Goal: Check status: Check status

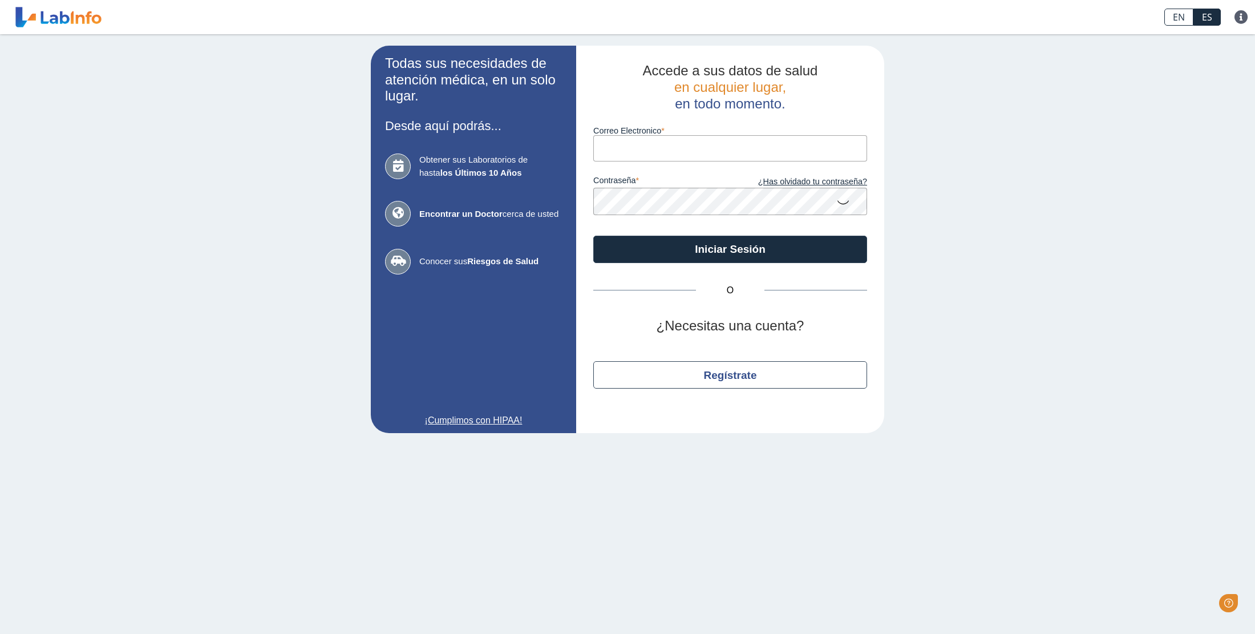
click at [647, 151] on input "Correo Electronico" at bounding box center [730, 148] width 274 height 26
type input "[EMAIL_ADDRESS][DOMAIN_NAME]"
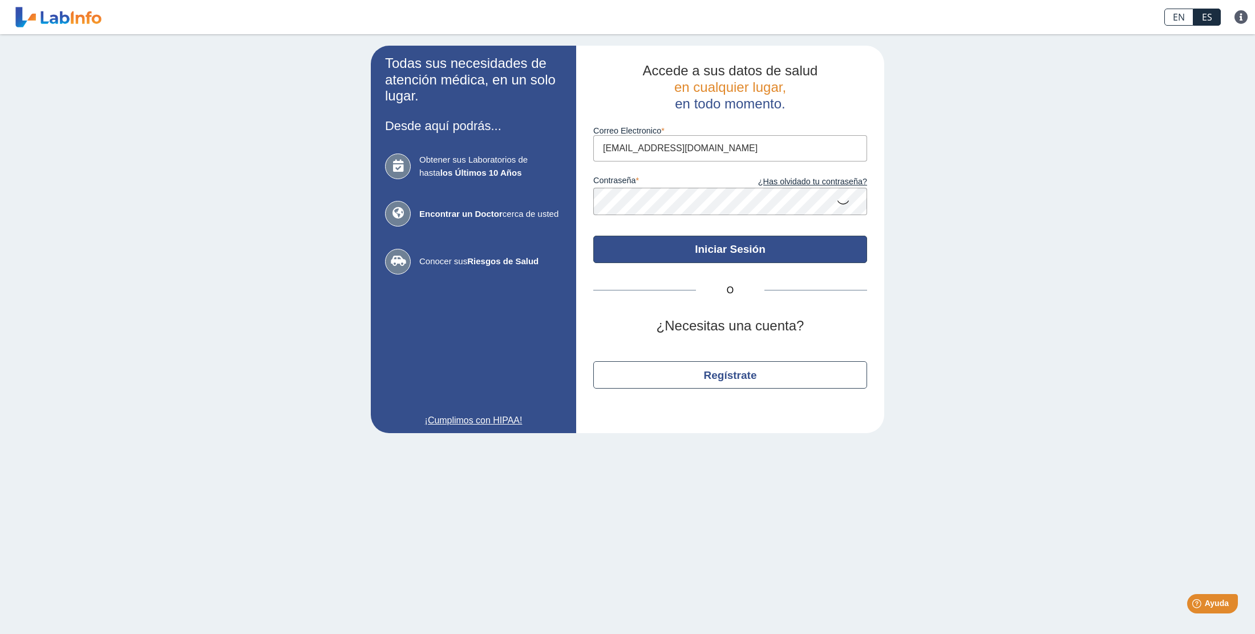
click at [724, 253] on button "Iniciar Sesión" at bounding box center [730, 249] width 274 height 27
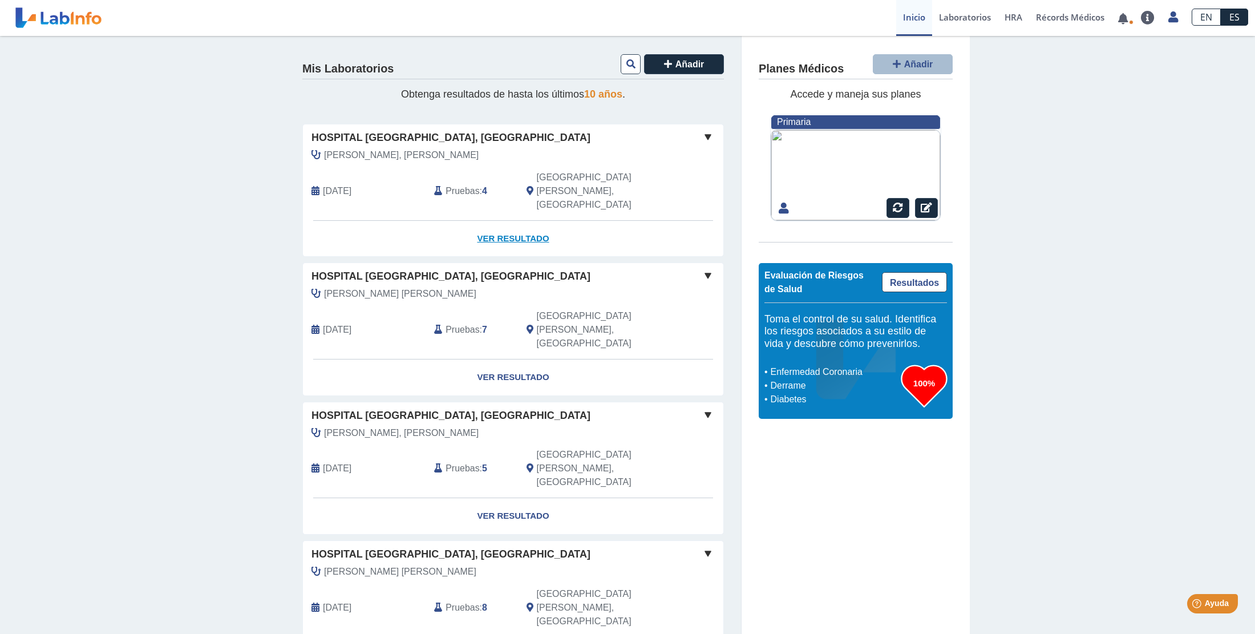
click at [509, 221] on link "Ver Resultado" at bounding box center [513, 239] width 420 height 36
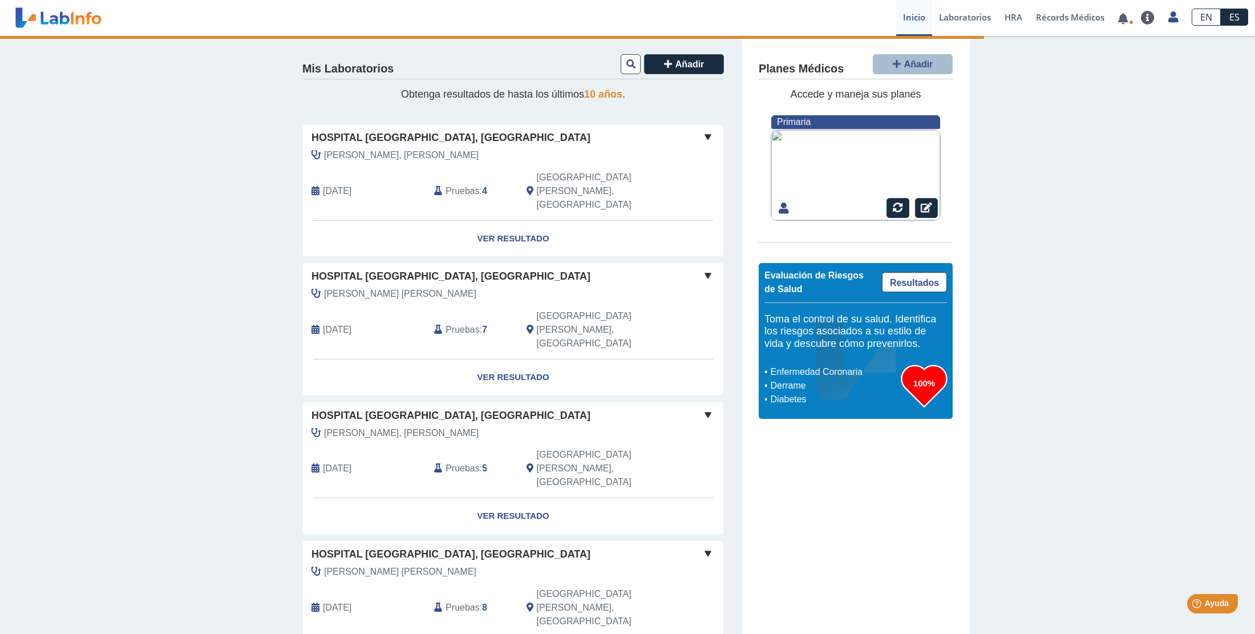
click at [473, 184] on span "Pruebas" at bounding box center [462, 191] width 34 height 14
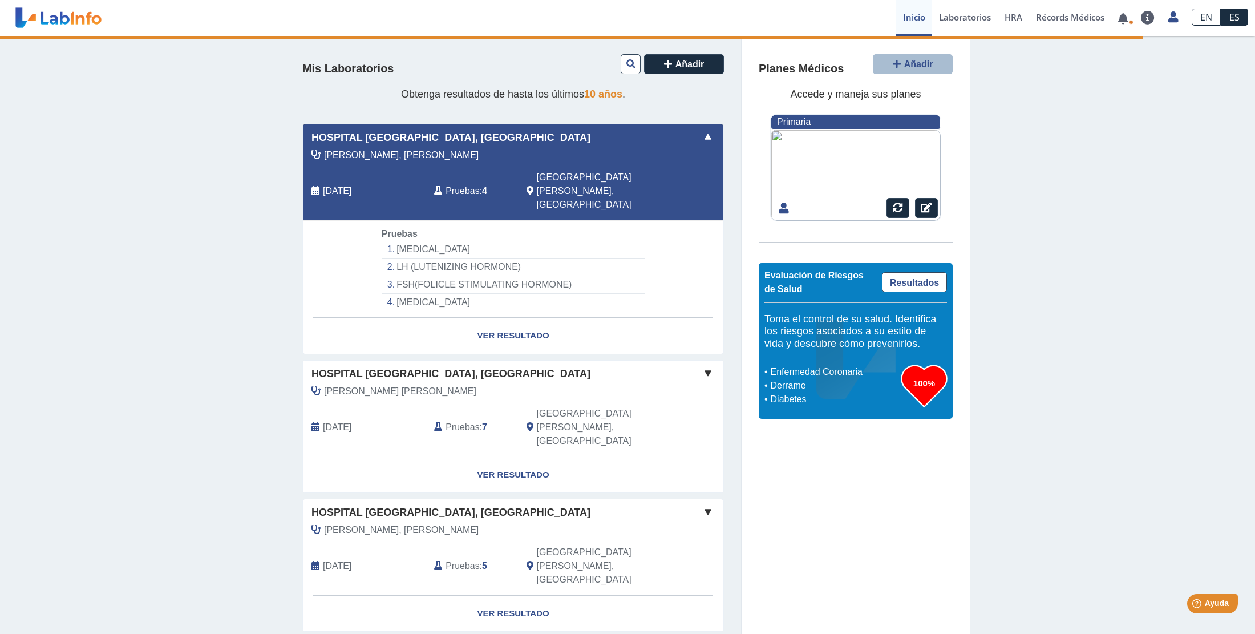
click at [429, 294] on li "[MEDICAL_DATA]" at bounding box center [513, 302] width 263 height 17
click at [505, 318] on link "Ver Resultado" at bounding box center [513, 336] width 420 height 36
click at [506, 318] on link "Ver Resultado" at bounding box center [513, 336] width 420 height 36
click at [498, 317] on link "Ver Resultado" at bounding box center [513, 335] width 420 height 36
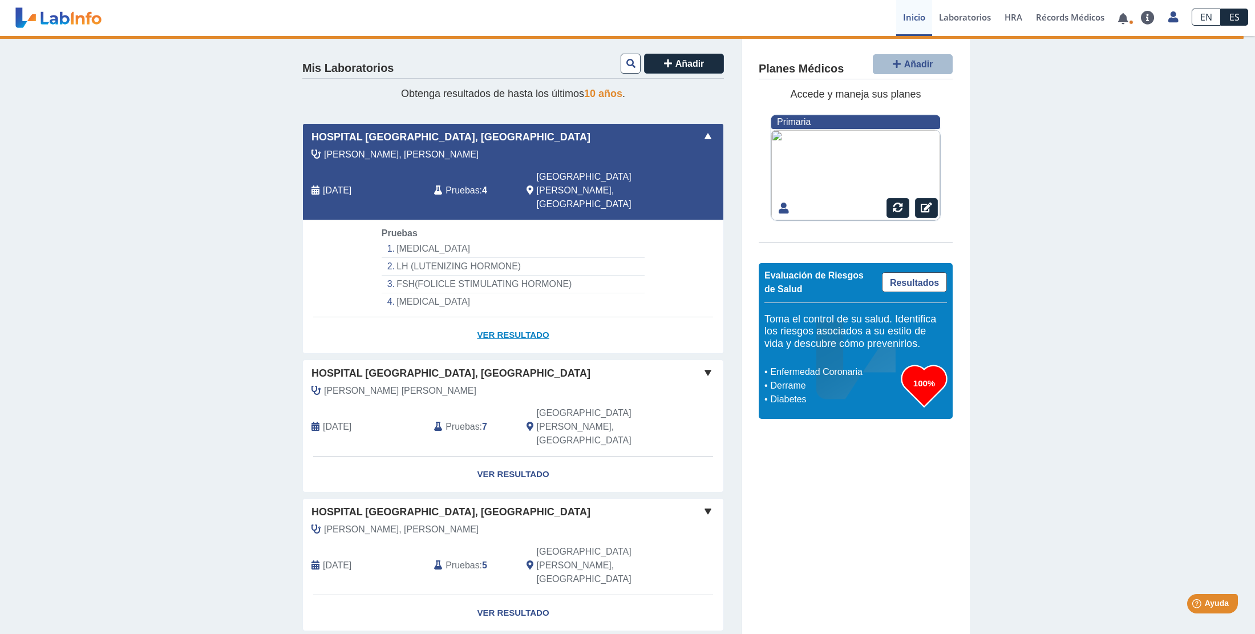
scroll to position [9, 0]
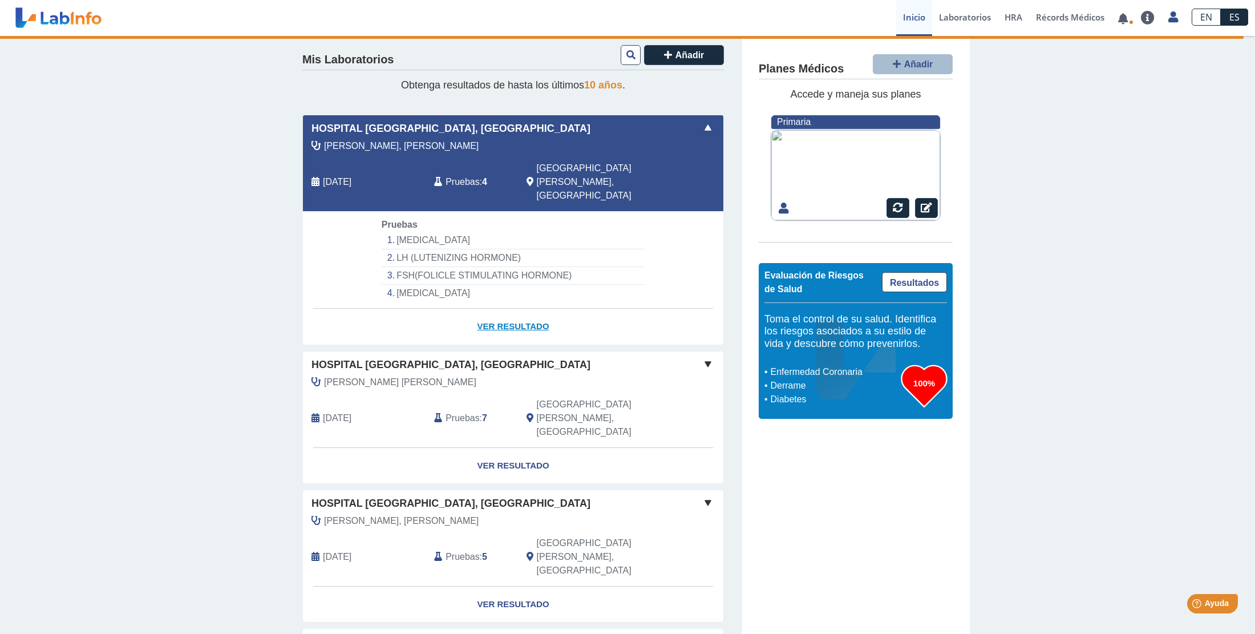
click at [497, 309] on link "Ver Resultado" at bounding box center [513, 327] width 420 height 36
click at [456, 175] on span "Pruebas" at bounding box center [462, 182] width 34 height 14
click at [513, 309] on link "Ver Resultado" at bounding box center [513, 327] width 420 height 36
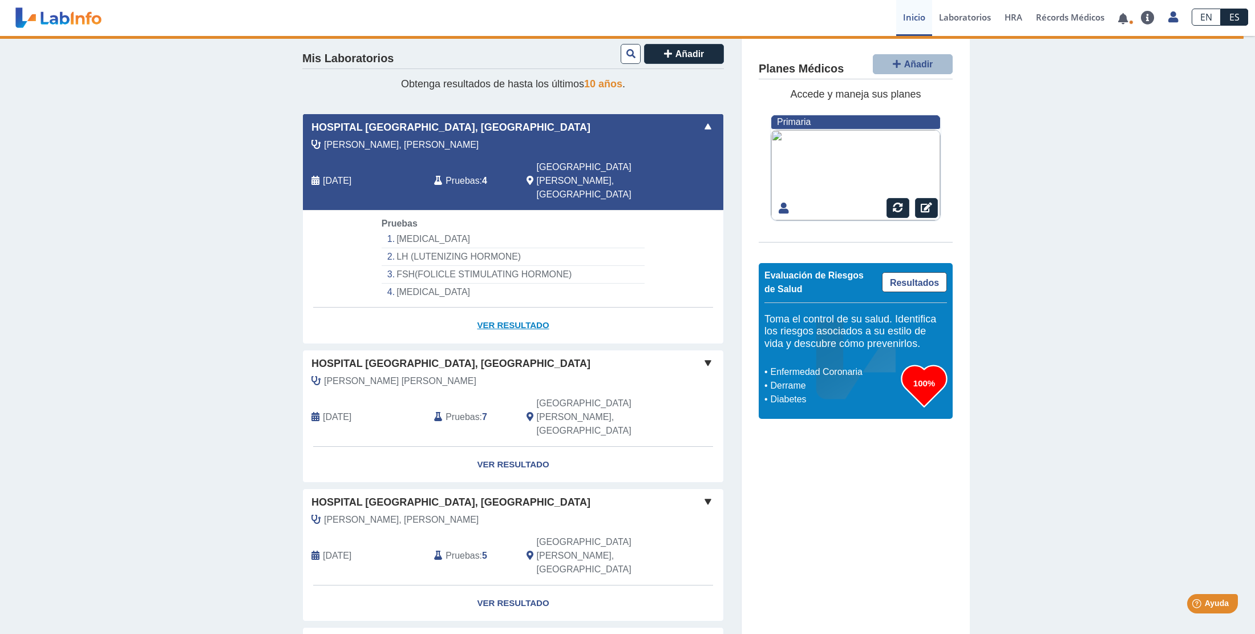
click at [514, 307] on link "Ver Resultado" at bounding box center [513, 325] width 420 height 36
click at [465, 248] on li "LH (LUTENIZING HORMONE)" at bounding box center [513, 257] width 263 height 18
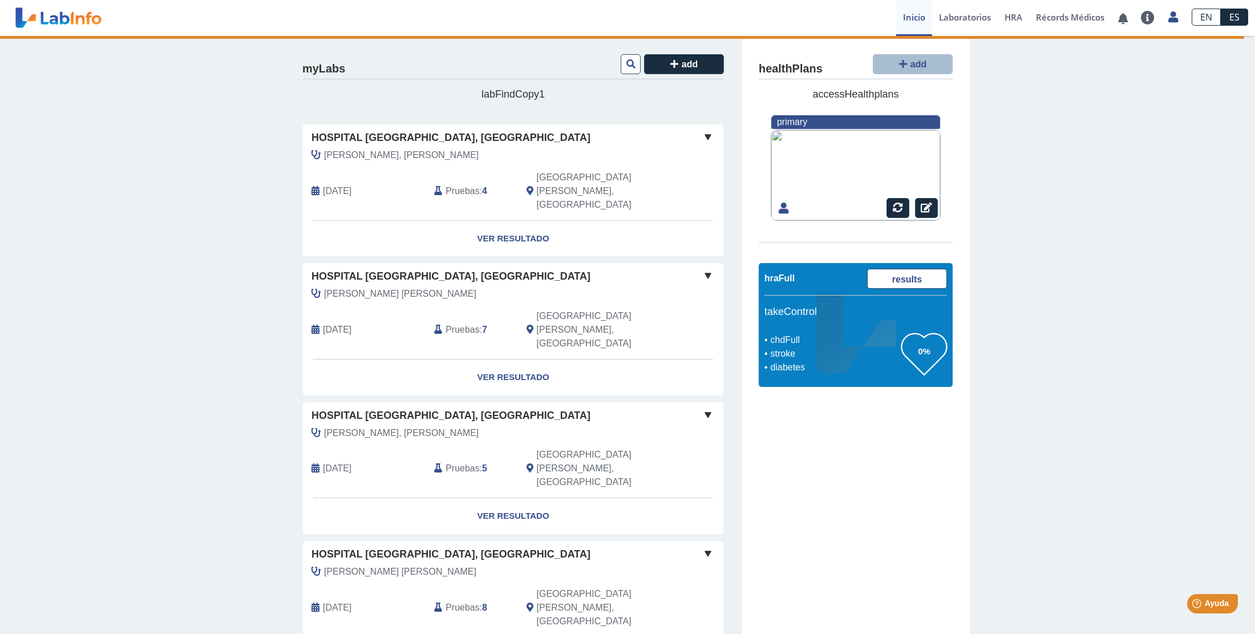
scroll to position [10, 0]
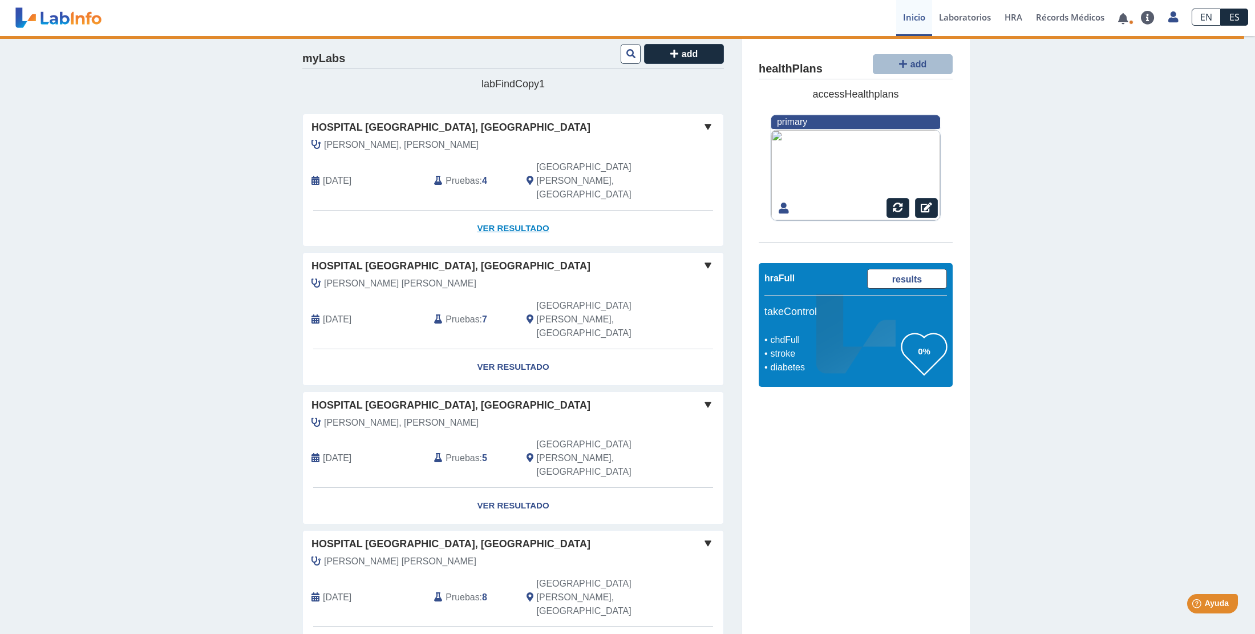
click at [504, 210] on link "Ver Resultado" at bounding box center [513, 228] width 420 height 36
click at [708, 127] on span at bounding box center [708, 127] width 14 height 14
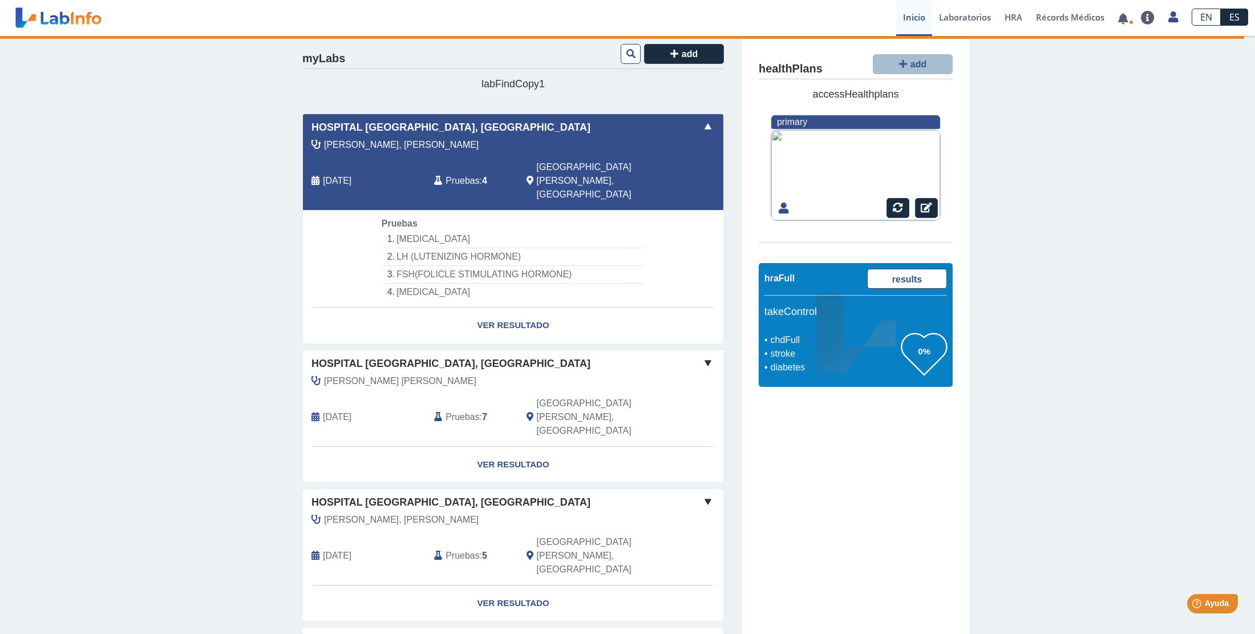
click at [708, 127] on span at bounding box center [708, 127] width 14 height 14
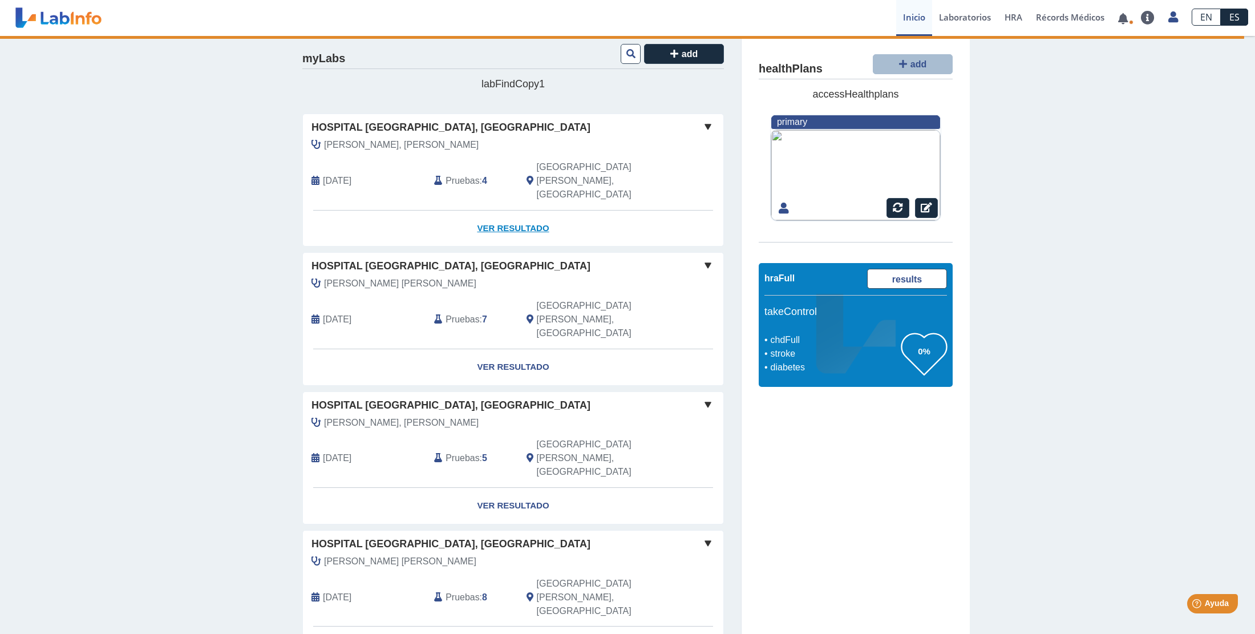
click at [513, 210] on link "Ver Resultado" at bounding box center [513, 228] width 420 height 36
click at [1118, 15] on link at bounding box center [1122, 18] width 23 height 9
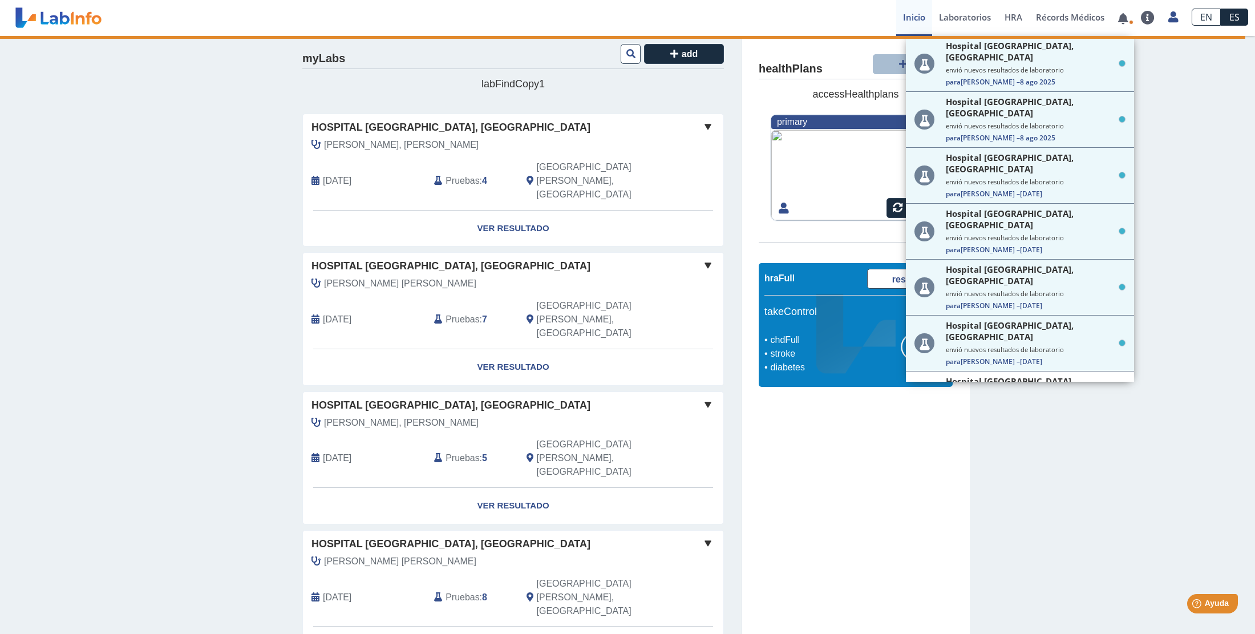
click at [464, 313] on span "Pruebas" at bounding box center [462, 320] width 34 height 14
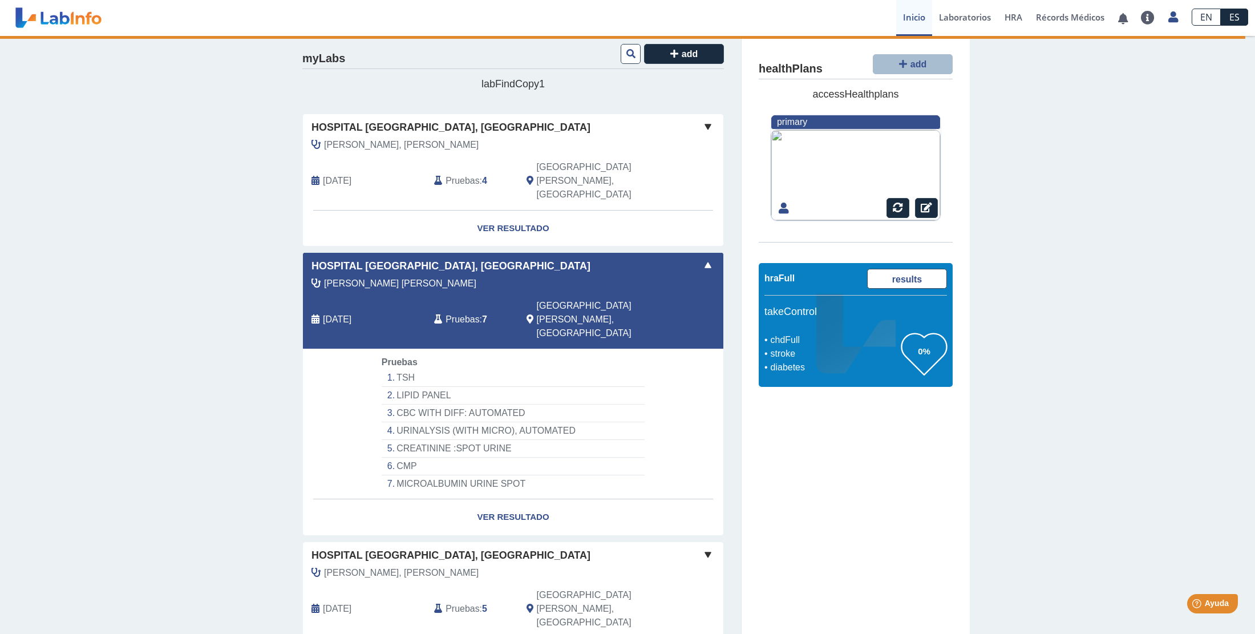
click at [464, 313] on span "Pruebas" at bounding box center [462, 320] width 34 height 14
click at [708, 258] on span at bounding box center [708, 265] width 14 height 14
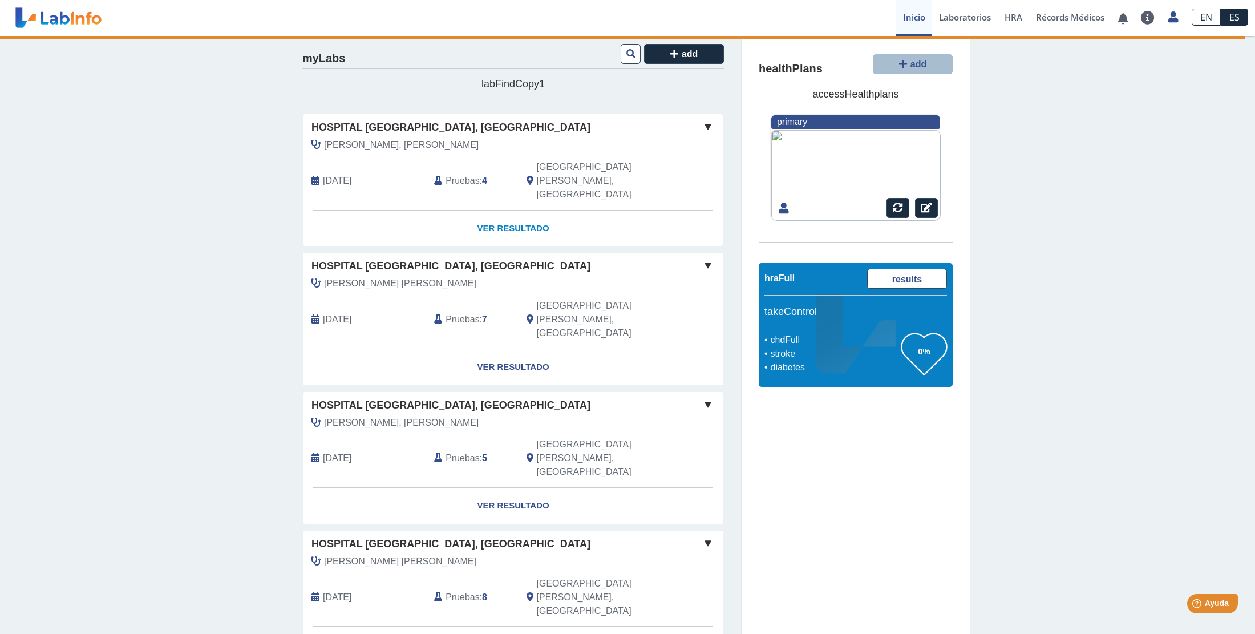
click at [521, 210] on link "Ver Resultado" at bounding box center [513, 228] width 420 height 36
click at [709, 124] on span at bounding box center [708, 127] width 14 height 14
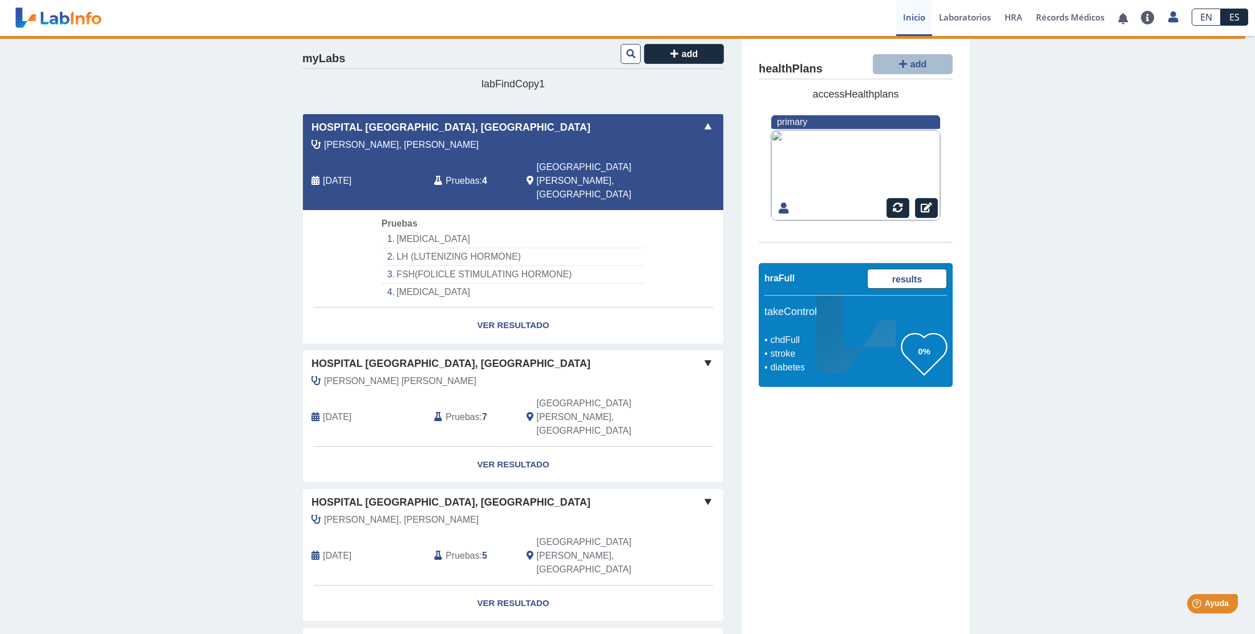
click at [423, 230] on li "[MEDICAL_DATA]" at bounding box center [513, 239] width 263 height 18
click at [435, 248] on li "LH (LUTENIZING HORMONE)" at bounding box center [513, 257] width 263 height 18
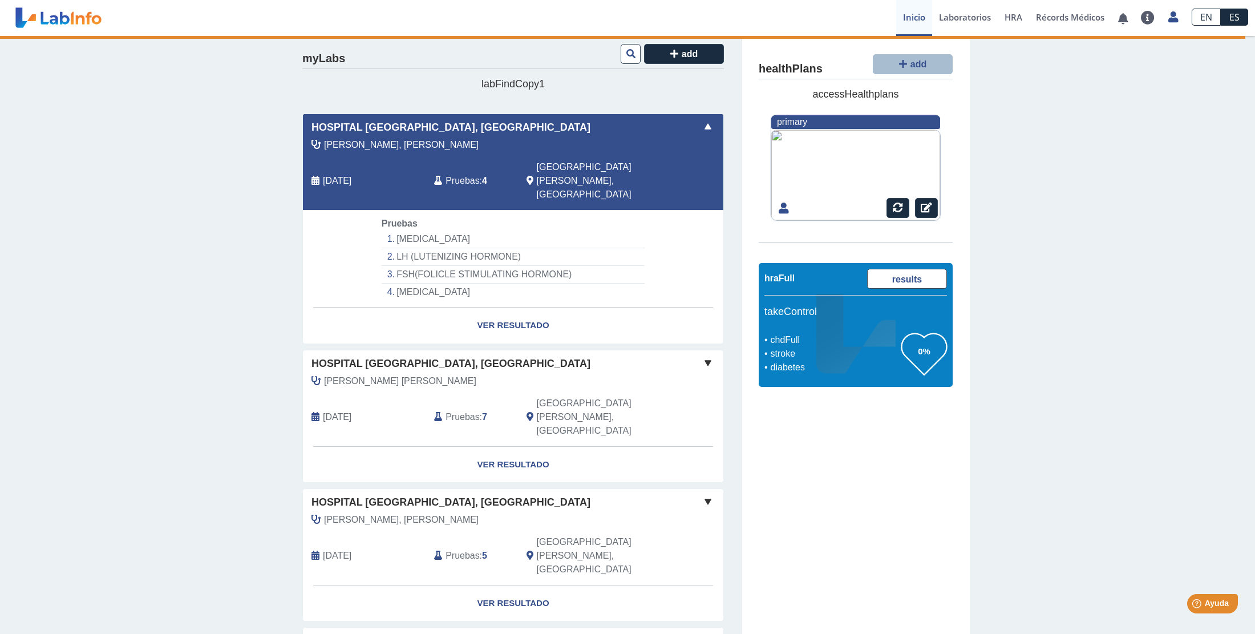
click at [401, 248] on li "LH (LUTENIZING HORMONE)" at bounding box center [513, 257] width 263 height 18
